Goal: Information Seeking & Learning: Learn about a topic

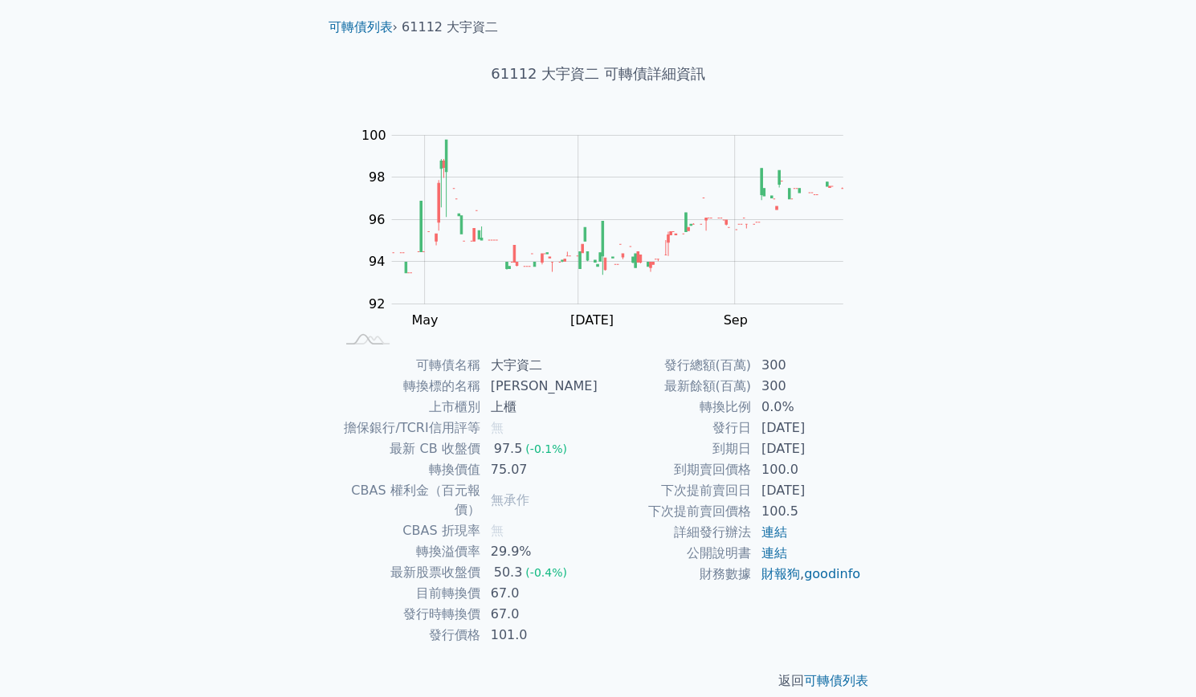
scroll to position [47, 0]
drag, startPoint x: 498, startPoint y: 556, endPoint x: 516, endPoint y: 573, distance: 25.6
click at [515, 572] on tbody "可轉債名稱 大宇資二 轉換標的名稱 大宇資 上市櫃別 上櫃 擔保銀行/TCRI信用評等 無 最新 CB 收盤價 97.5 (-0.1%) 轉換價值 75.07…" at bounding box center [466, 500] width 263 height 291
click at [538, 583] on td "67.0" at bounding box center [539, 593] width 117 height 21
drag, startPoint x: 529, startPoint y: 568, endPoint x: 467, endPoint y: 568, distance: 61.8
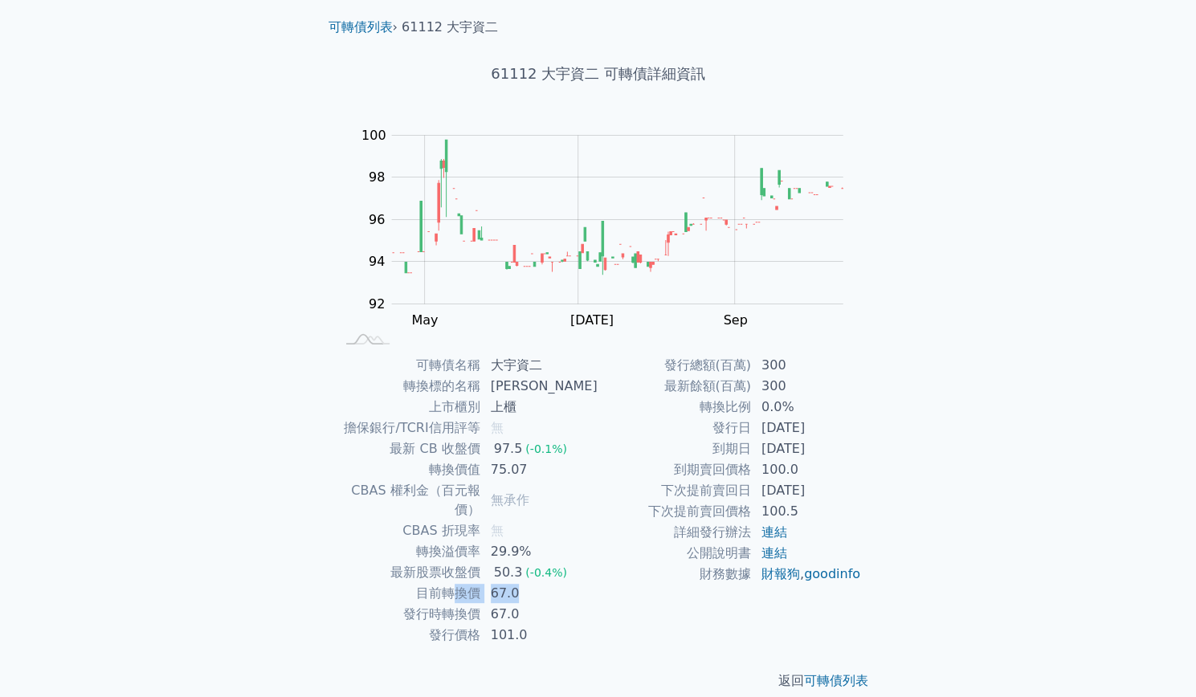
click at [467, 583] on tr "目前轉換價 67.0" at bounding box center [466, 593] width 263 height 21
click at [557, 583] on td "67.0" at bounding box center [539, 593] width 117 height 21
drag, startPoint x: 532, startPoint y: 569, endPoint x: 451, endPoint y: 572, distance: 80.4
click at [451, 583] on tr "目前轉換價 67.0" at bounding box center [466, 593] width 263 height 21
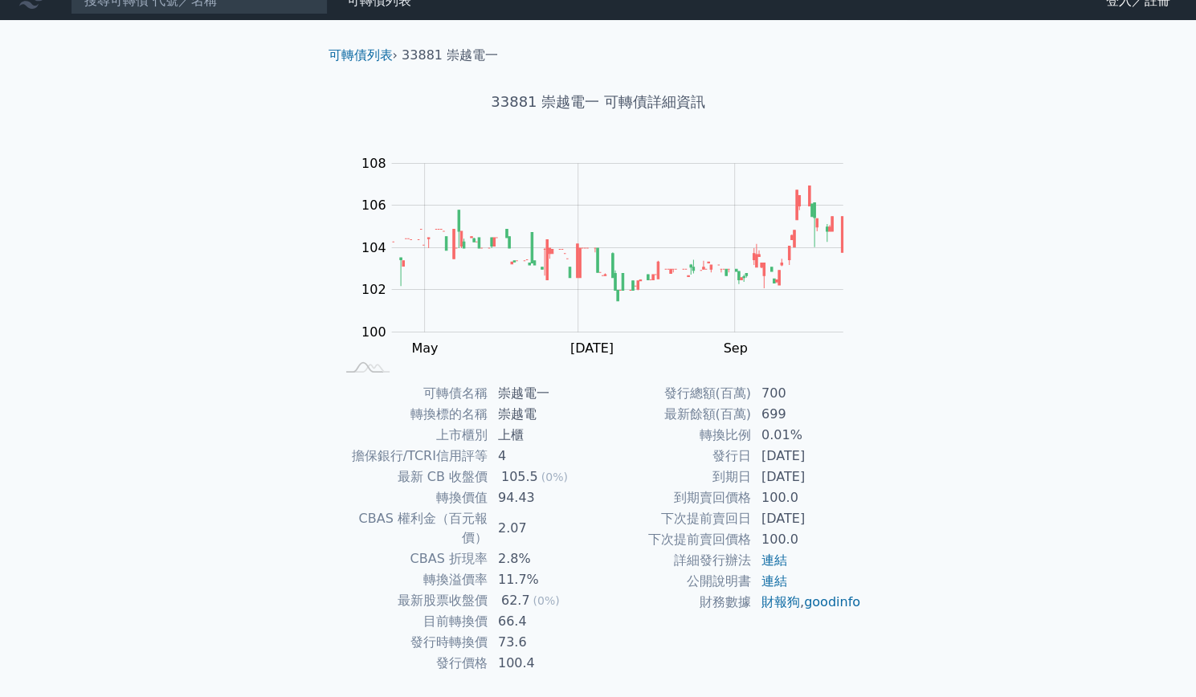
scroll to position [47, 0]
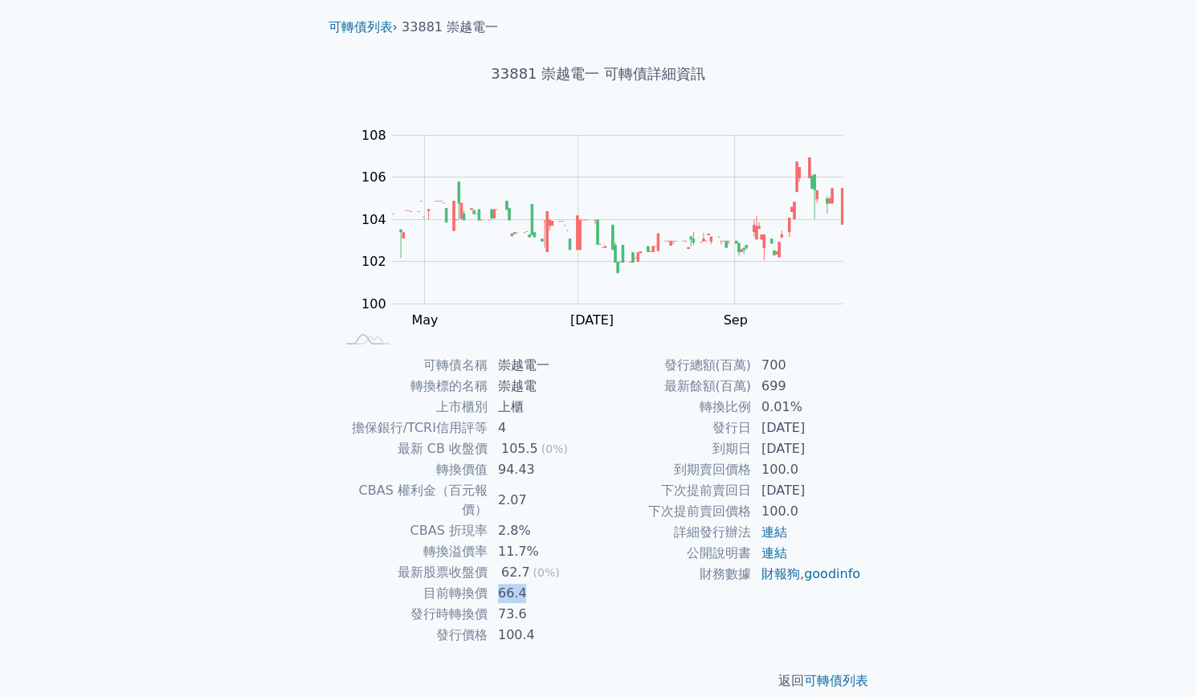
drag, startPoint x: 488, startPoint y: 579, endPoint x: 549, endPoint y: 568, distance: 61.9
click at [549, 583] on td "66.4" at bounding box center [543, 593] width 110 height 21
click at [547, 583] on td "66.4" at bounding box center [543, 593] width 110 height 21
drag, startPoint x: 541, startPoint y: 573, endPoint x: 440, endPoint y: 572, distance: 101.2
click at [440, 583] on tr "目前轉換價 66.4" at bounding box center [466, 593] width 263 height 21
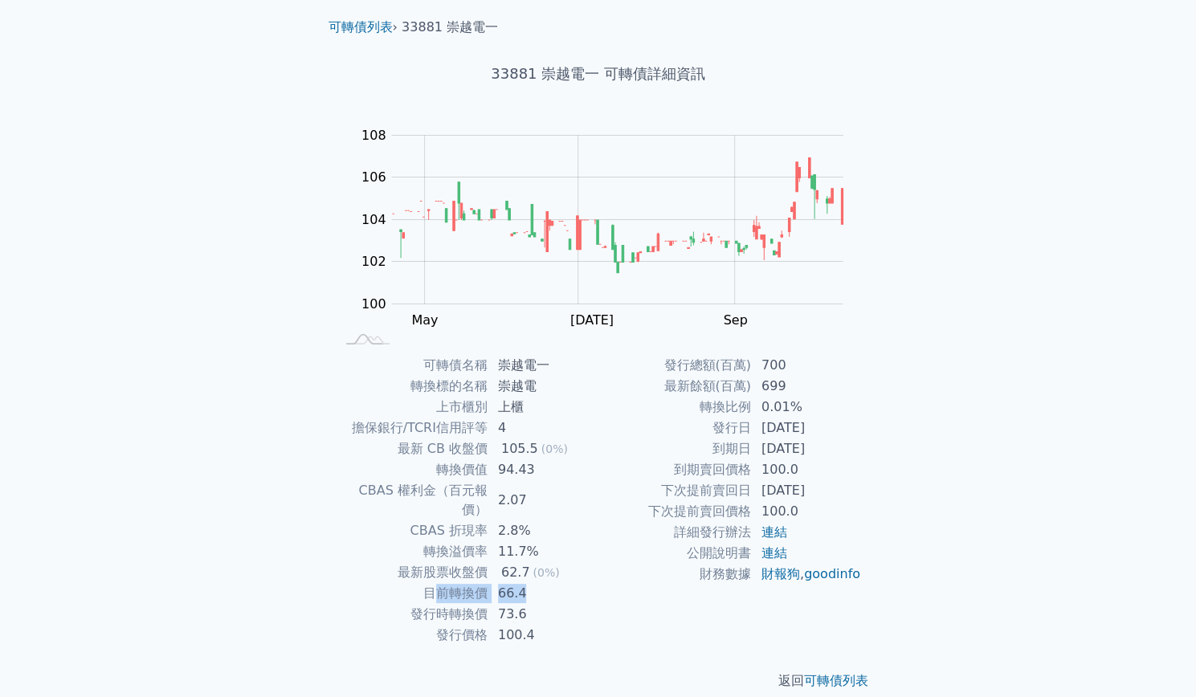
click at [565, 583] on td "66.4" at bounding box center [543, 593] width 110 height 21
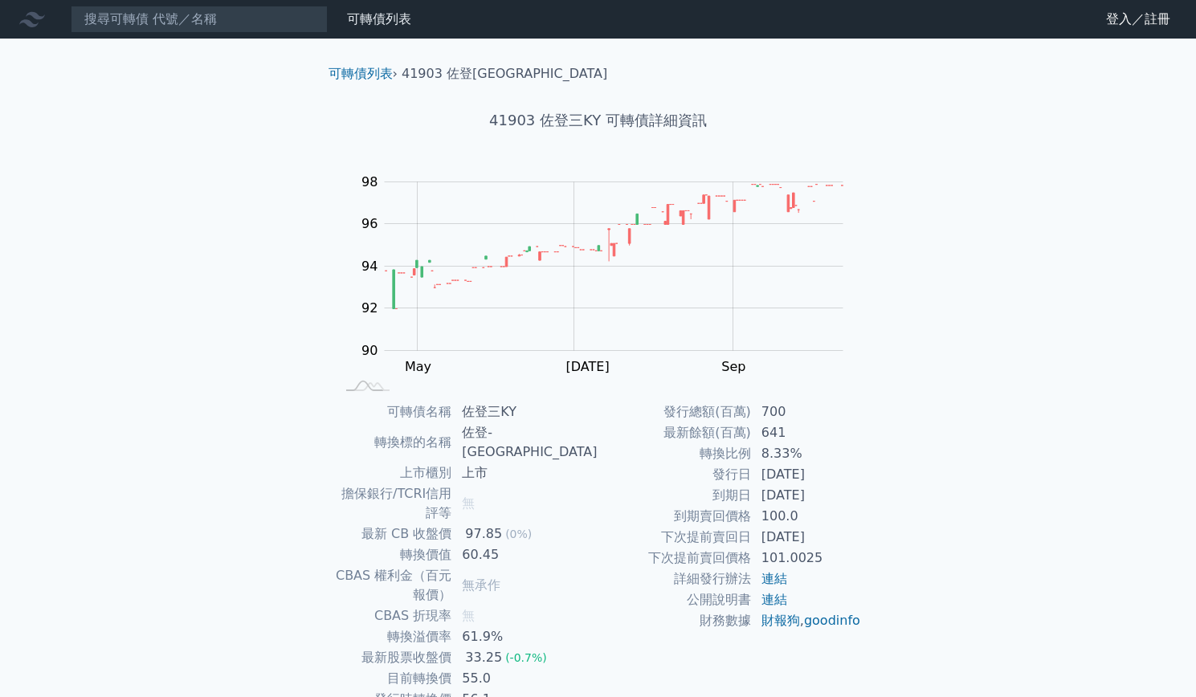
scroll to position [47, 0]
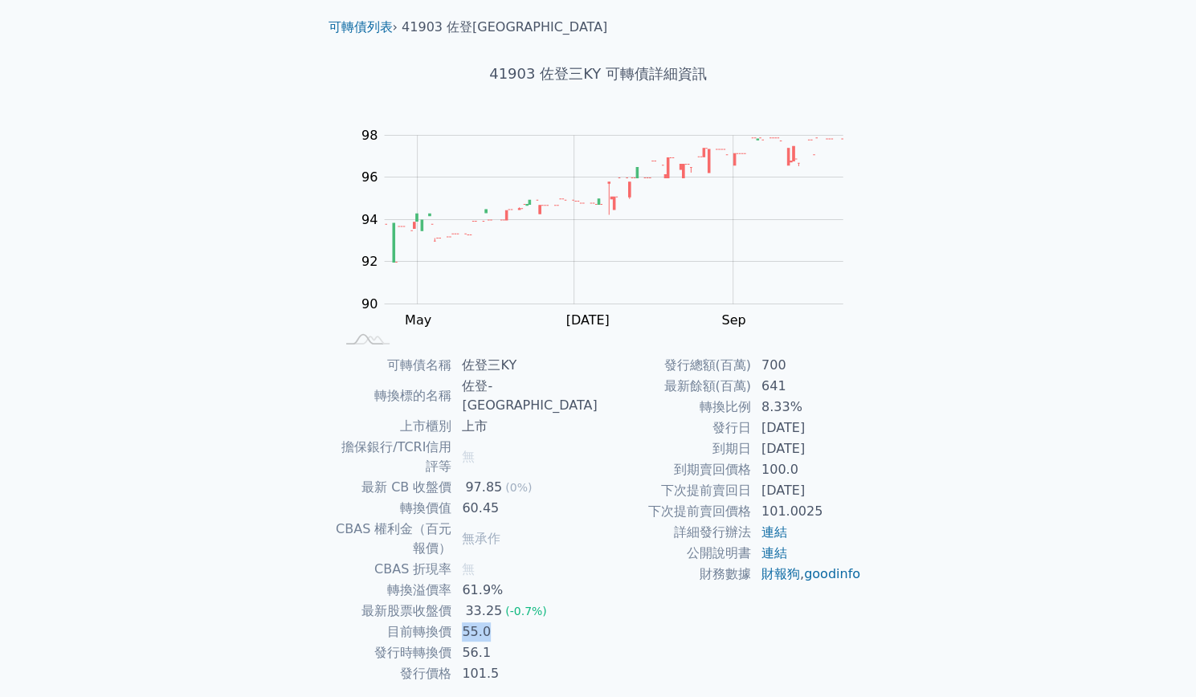
drag, startPoint x: 528, startPoint y: 572, endPoint x: 498, endPoint y: 569, distance: 30.7
click at [498, 621] on td "55.0" at bounding box center [524, 631] width 145 height 21
drag, startPoint x: 558, startPoint y: 526, endPoint x: 493, endPoint y: 538, distance: 66.1
click at [493, 580] on td "61.9%" at bounding box center [524, 590] width 145 height 21
click at [595, 580] on td "61.9%" at bounding box center [524, 590] width 145 height 21
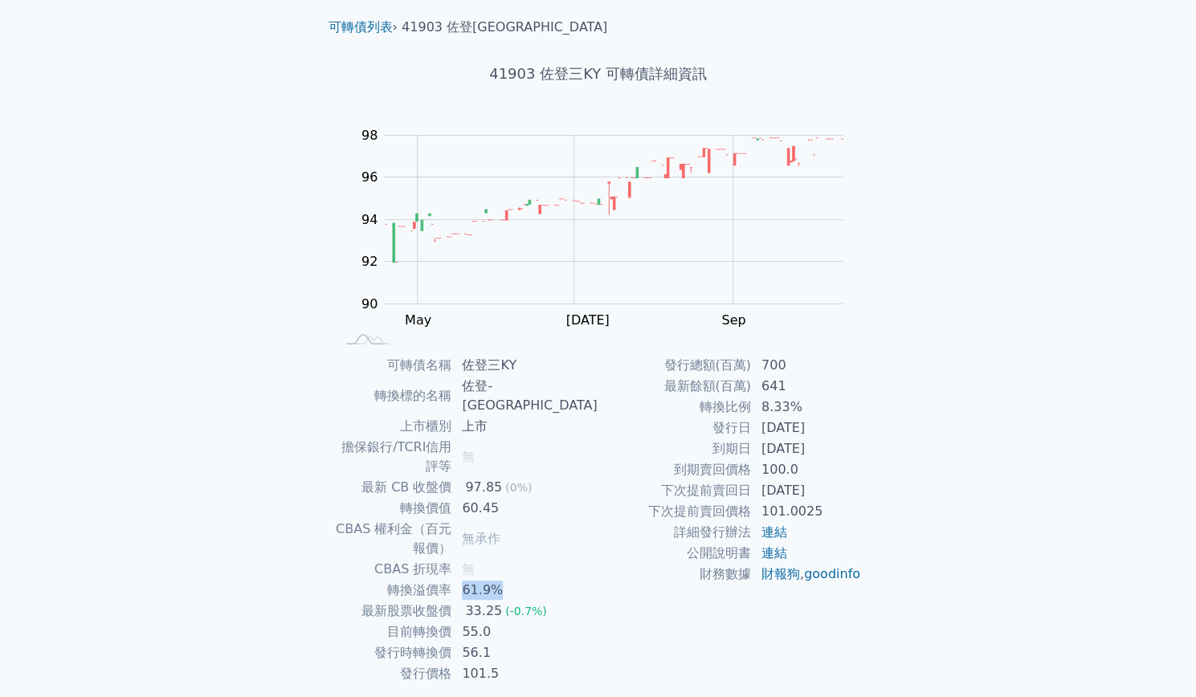
drag, startPoint x: 546, startPoint y: 527, endPoint x: 485, endPoint y: 527, distance: 61.0
click at [485, 580] on tr "轉換溢價率 61.9%" at bounding box center [466, 590] width 263 height 21
click at [586, 580] on td "61.9%" at bounding box center [524, 590] width 145 height 21
click at [385, 26] on link "可轉債列表" at bounding box center [360, 26] width 64 height 15
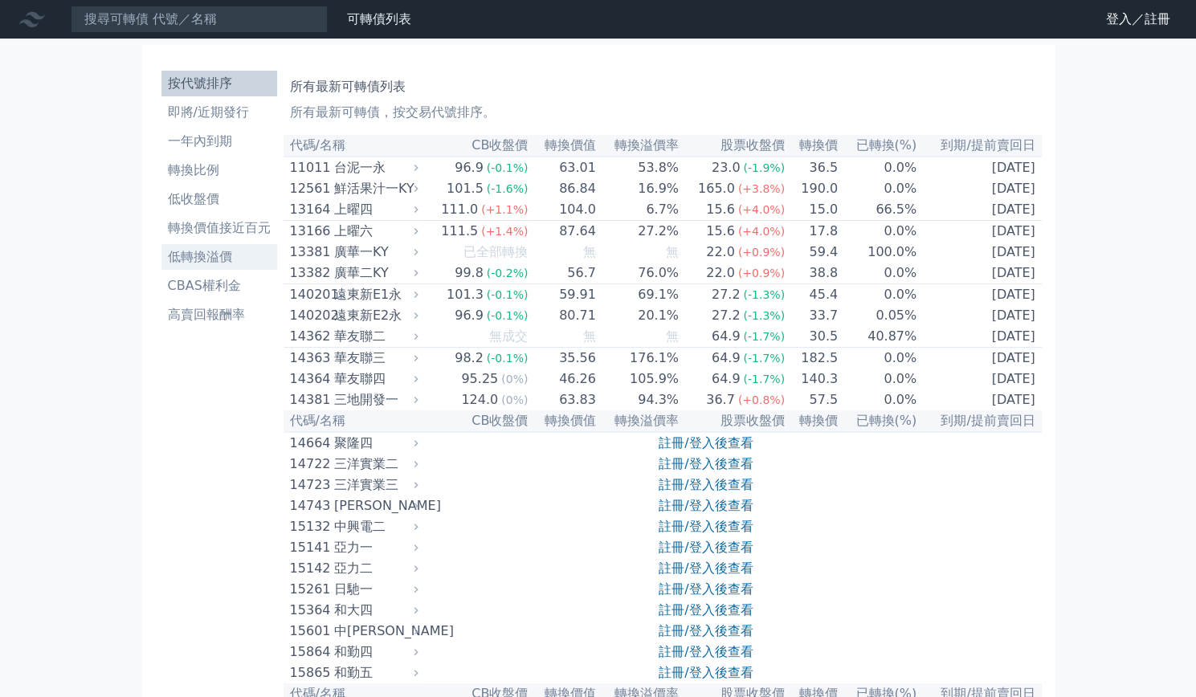
click at [236, 257] on li "低轉換溢價" at bounding box center [219, 256] width 116 height 19
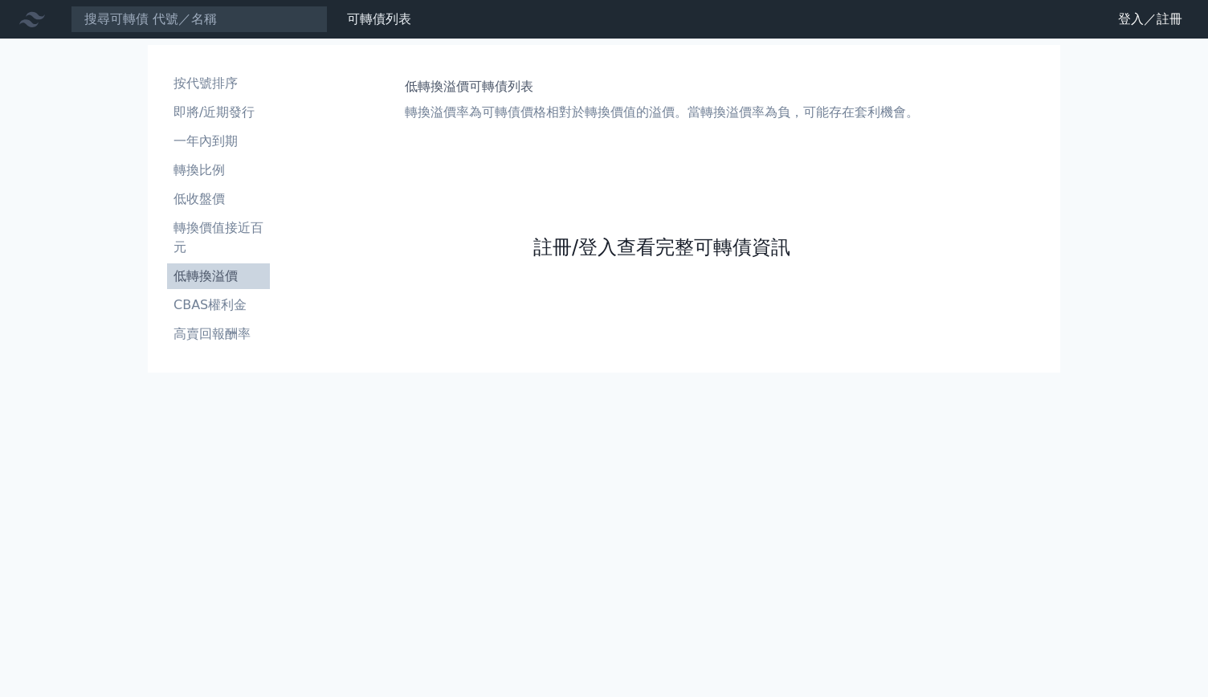
click at [586, 248] on link "註冊/登入查看完整可轉債資訊" at bounding box center [661, 247] width 257 height 26
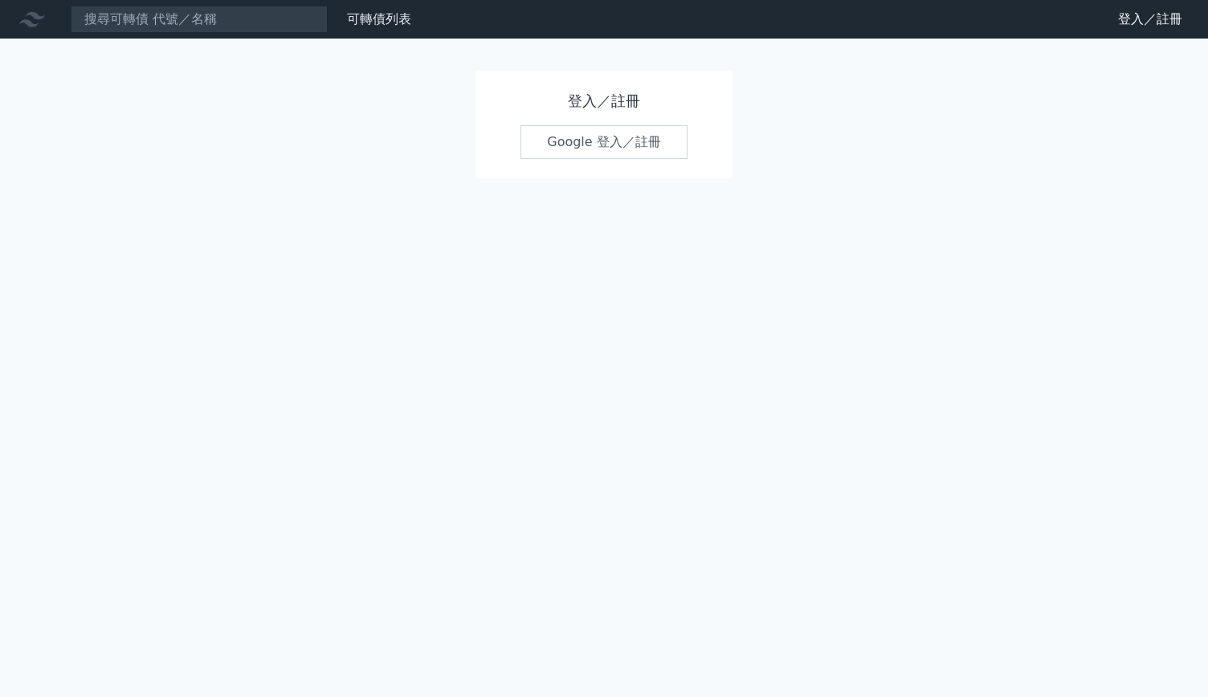
click at [610, 128] on link "Google 登入／註冊" at bounding box center [603, 142] width 167 height 34
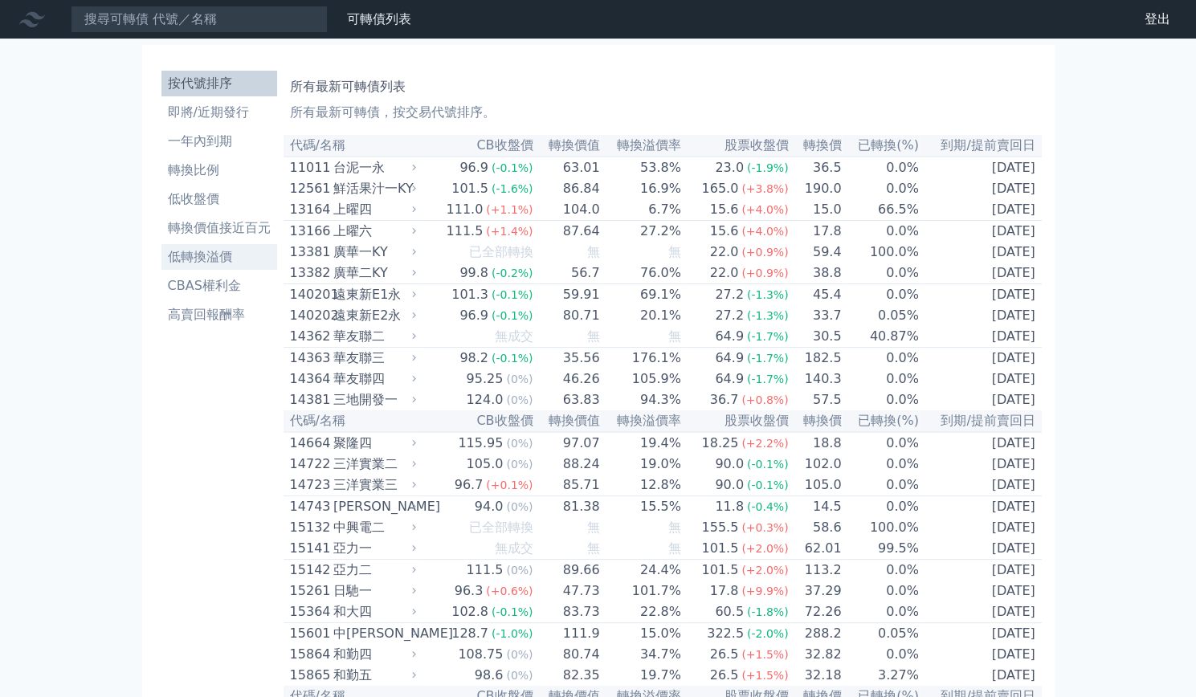
click at [239, 259] on li "低轉換溢價" at bounding box center [219, 256] width 116 height 19
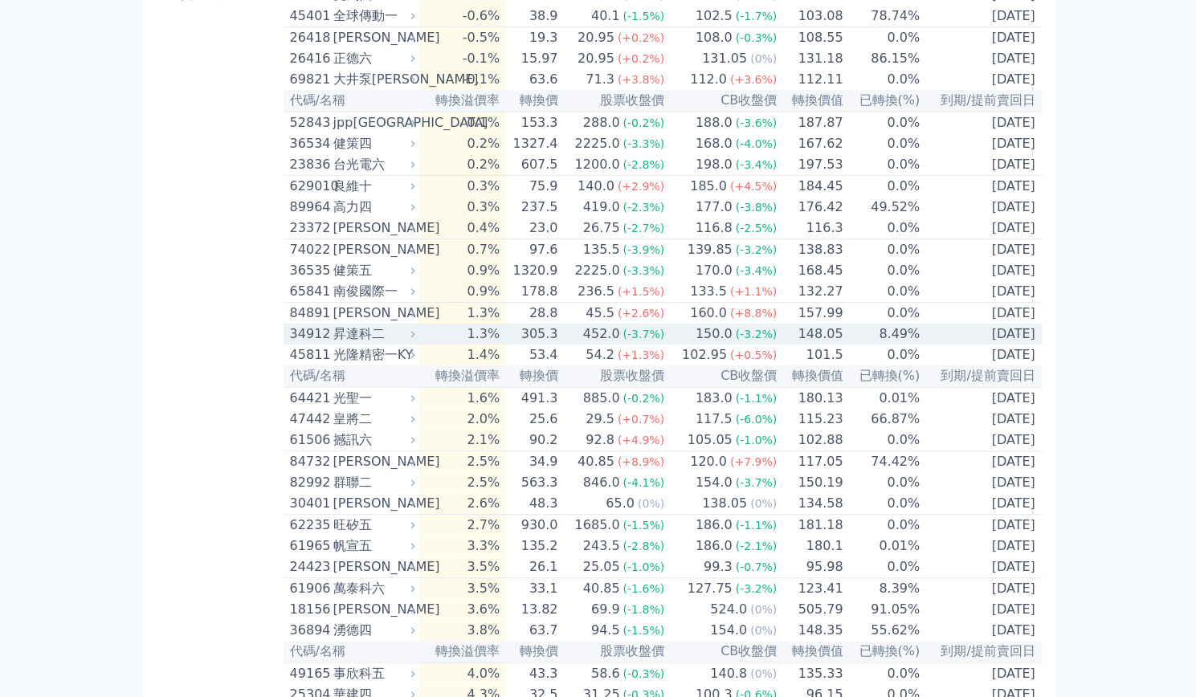
scroll to position [321, 0]
